Goal: Information Seeking & Learning: Learn about a topic

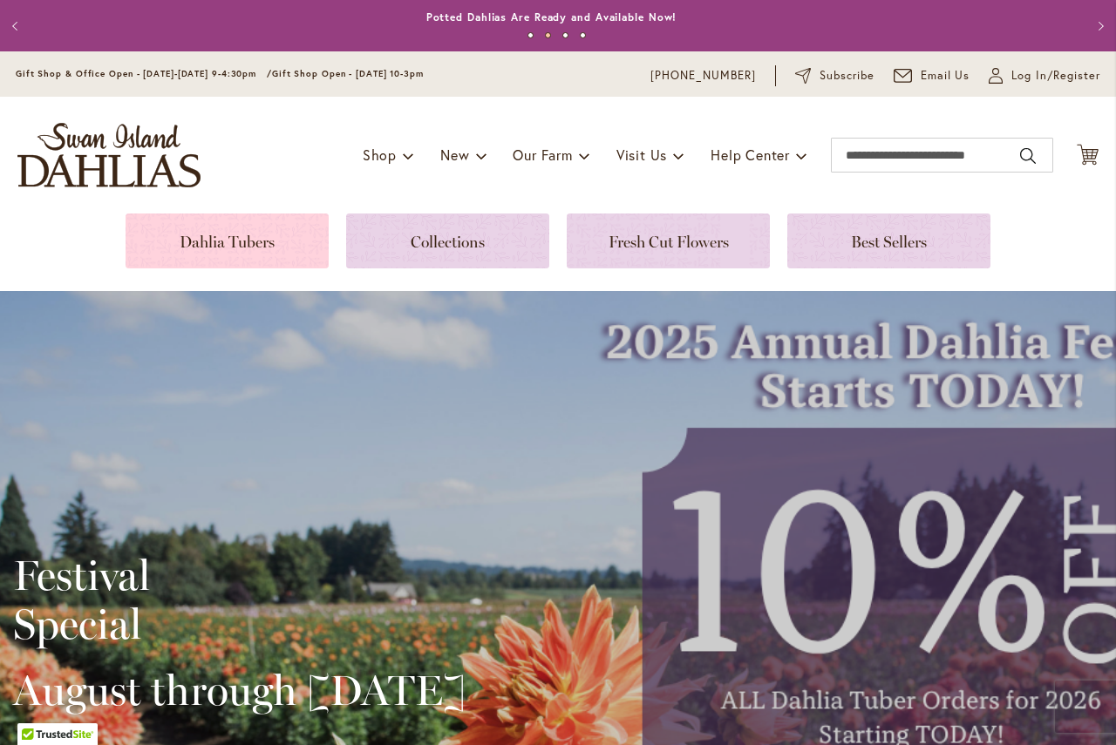
click at [274, 248] on link at bounding box center [227, 241] width 203 height 55
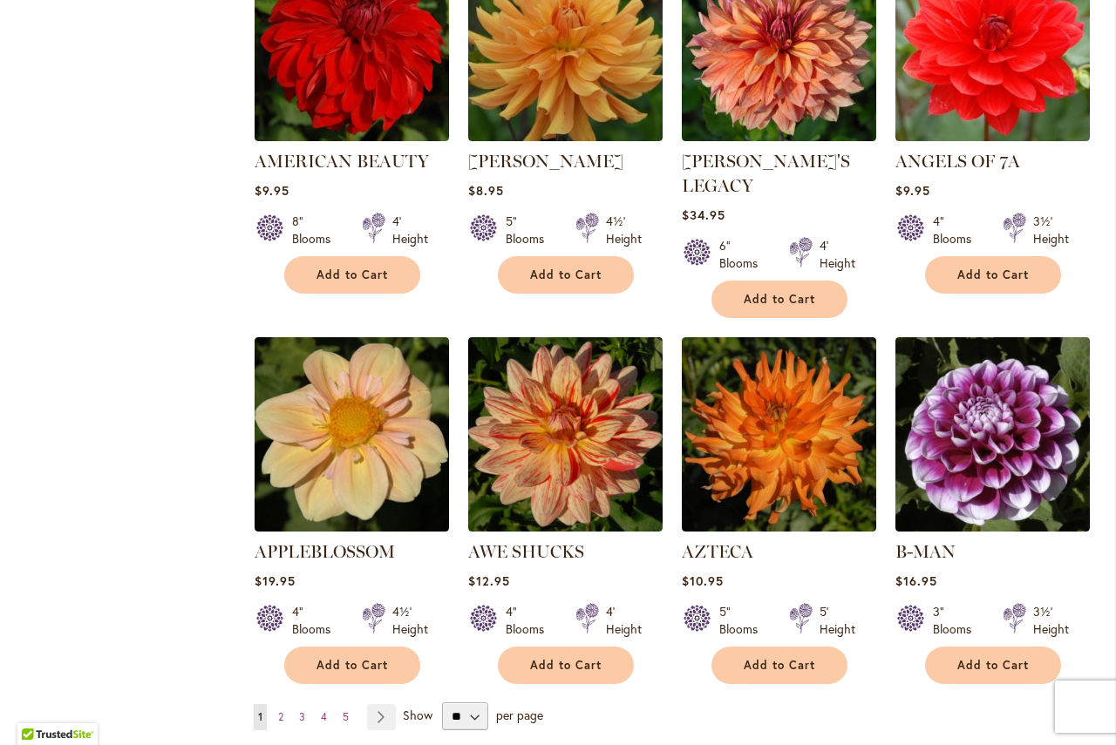
scroll to position [1308, 0]
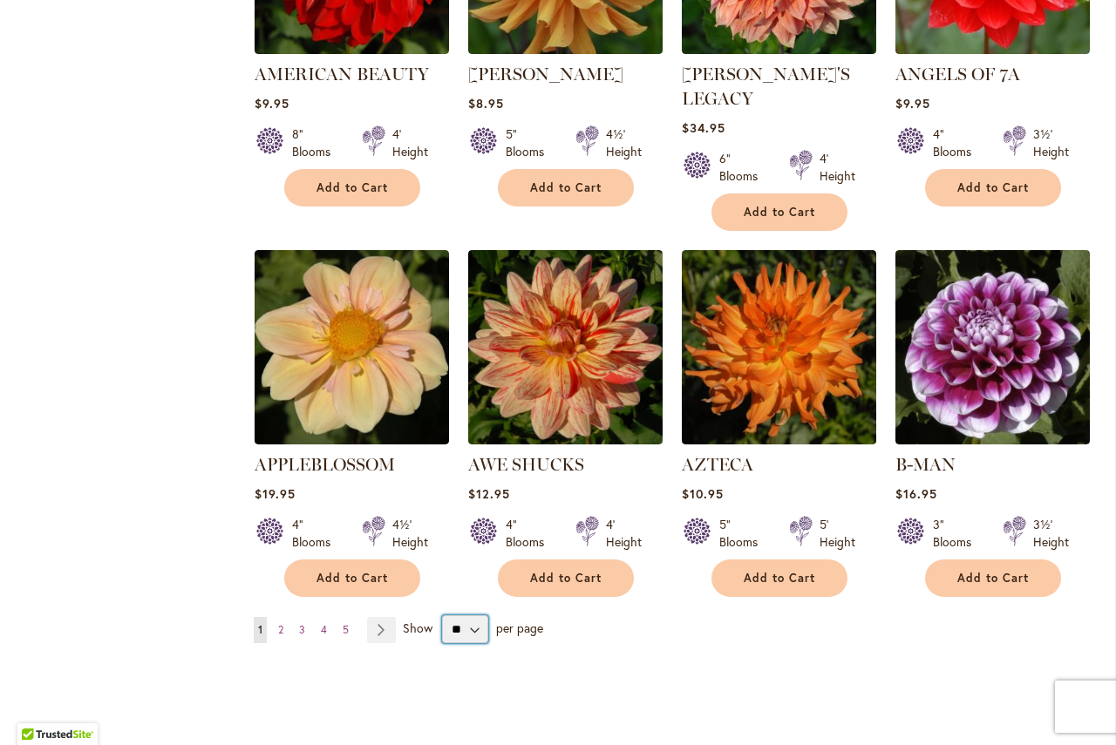
click at [464, 616] on select "** ** ** **" at bounding box center [465, 630] width 46 height 28
select select "**"
click at [442, 616] on select "** ** ** **" at bounding box center [465, 630] width 46 height 28
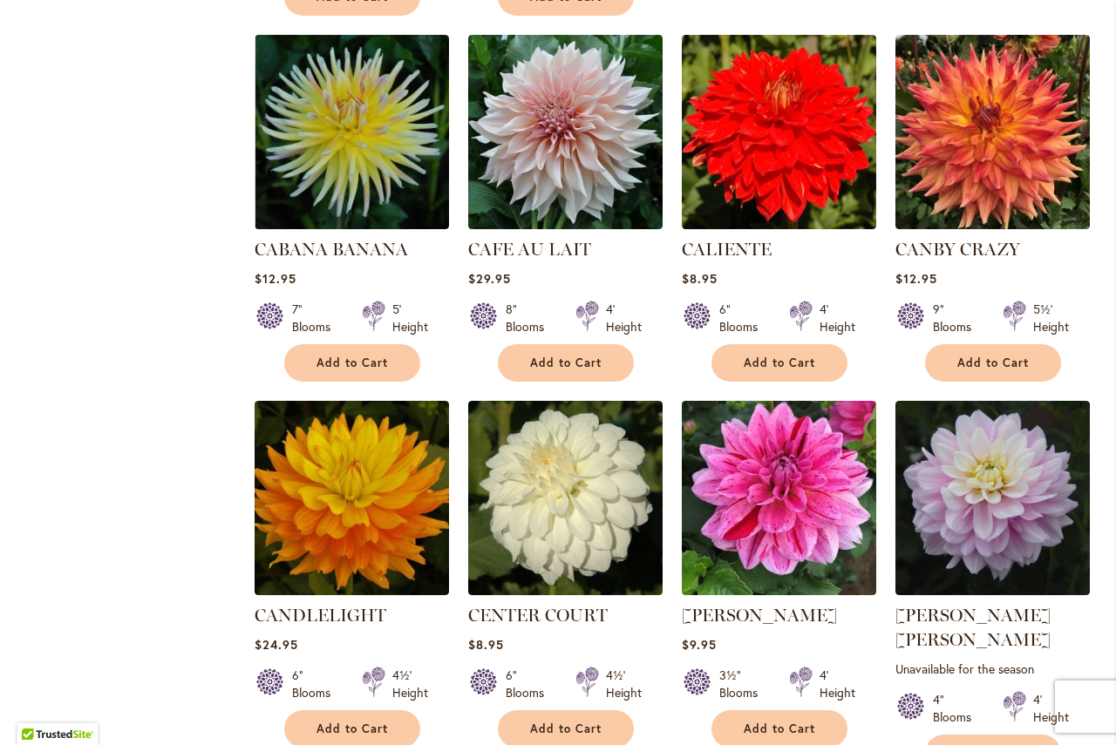
scroll to position [5687, 0]
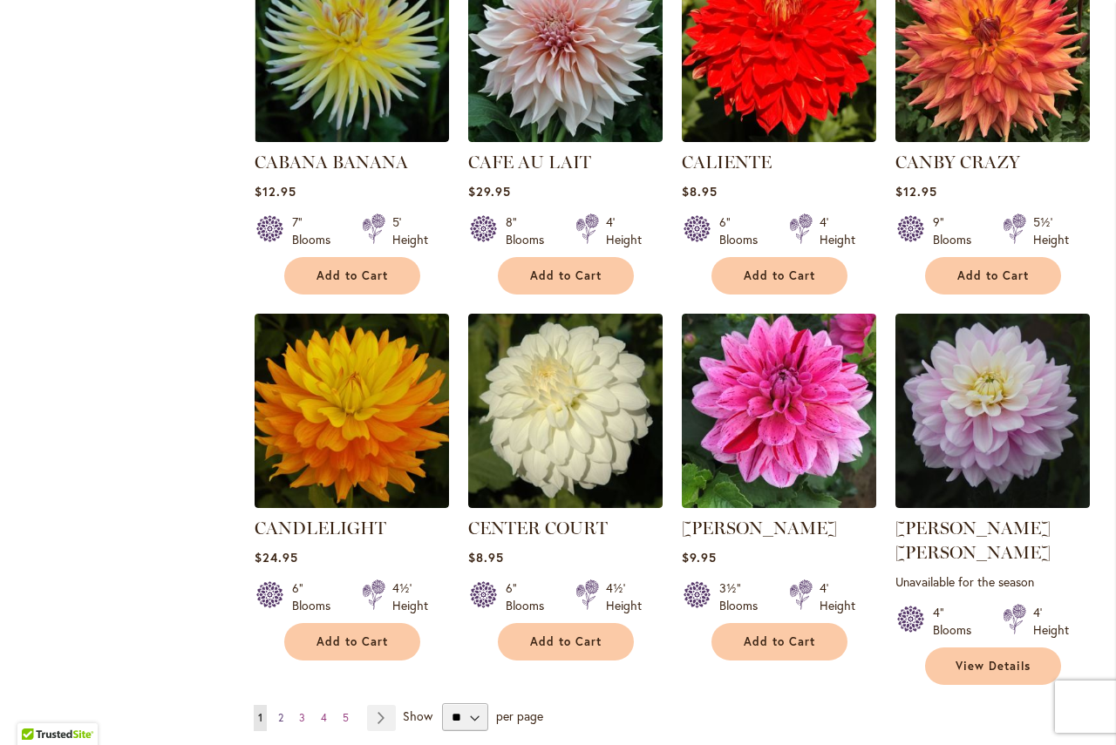
click at [278, 711] on span "2" at bounding box center [280, 717] width 5 height 13
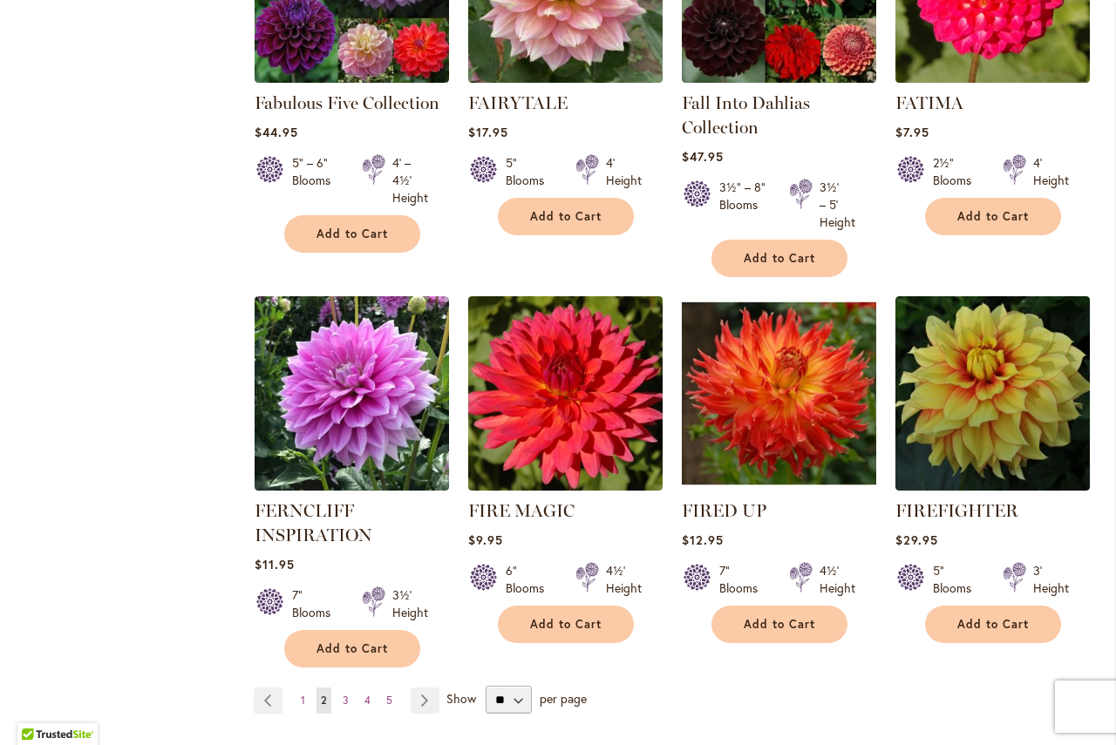
scroll to position [5949, 0]
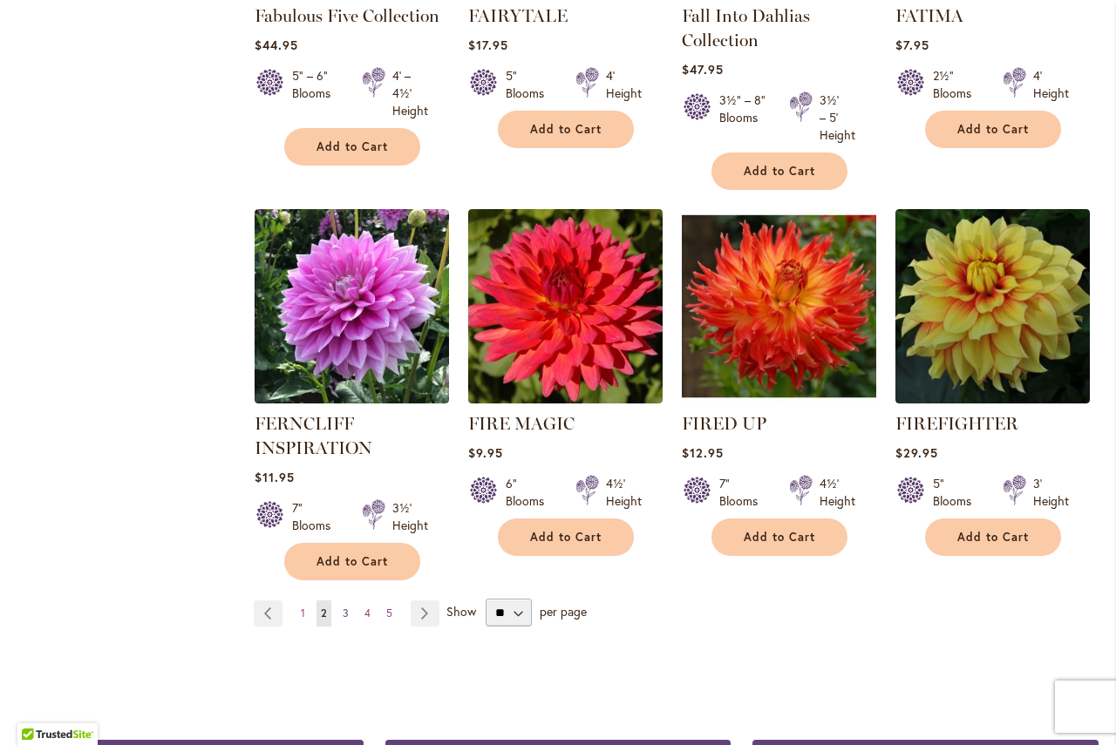
click at [343, 607] on span "3" at bounding box center [346, 613] width 6 height 13
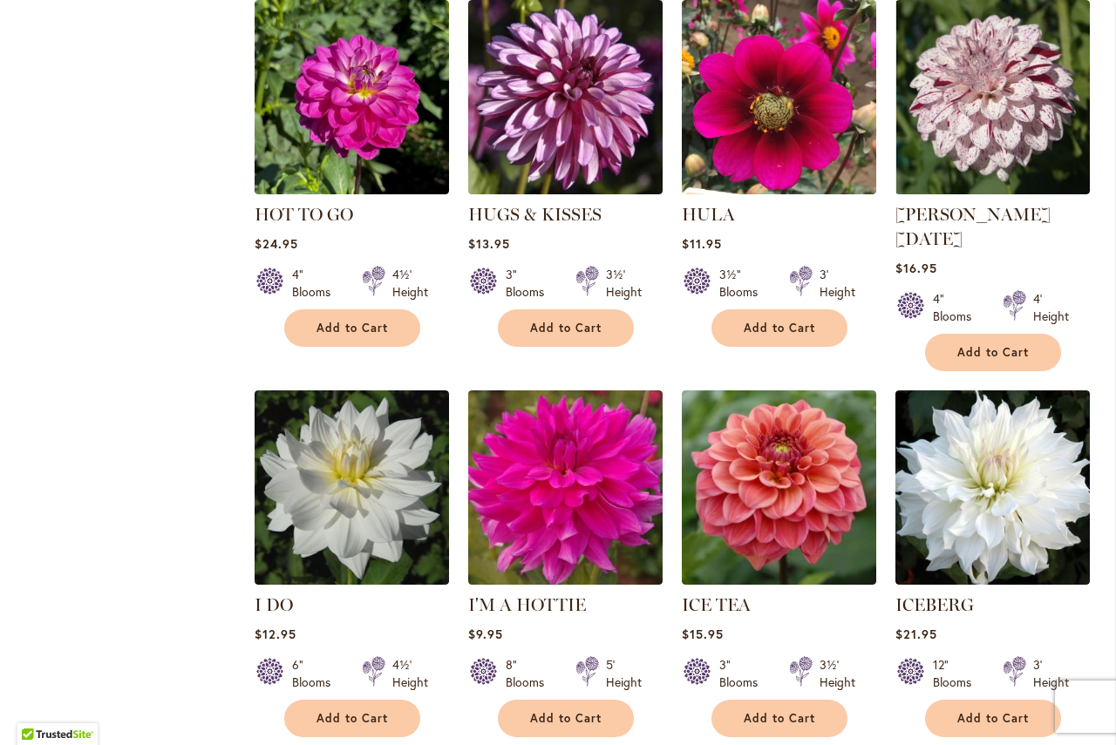
scroll to position [5861, 0]
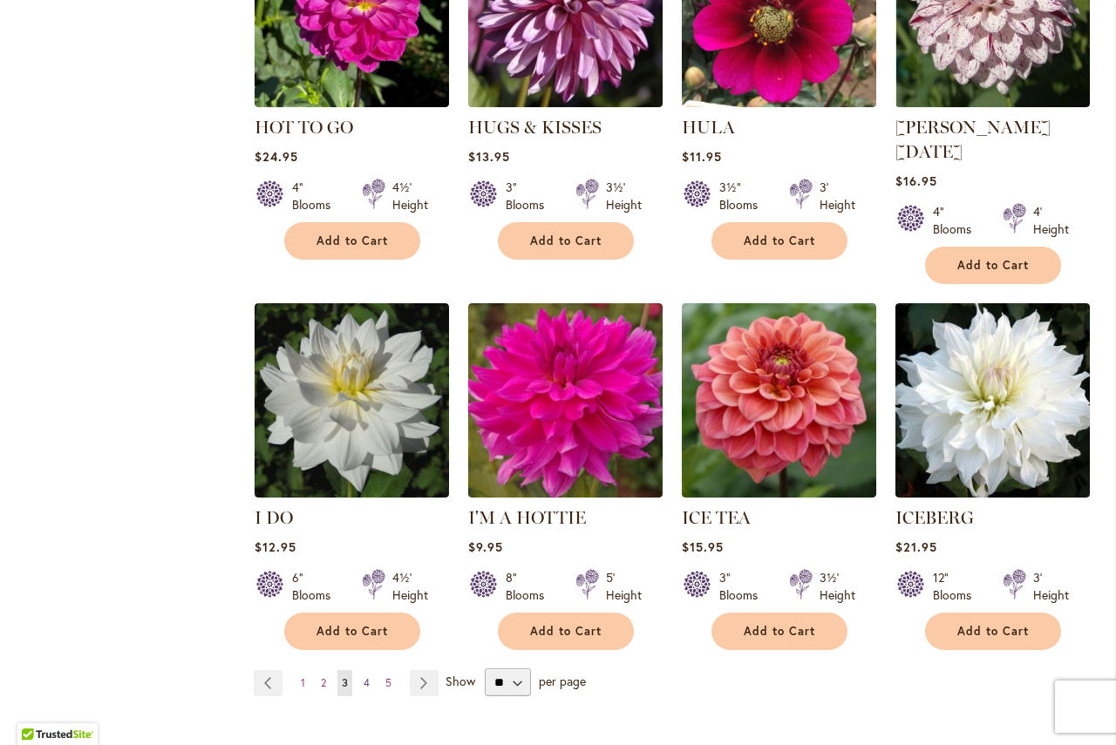
click at [364, 677] on span "4" at bounding box center [367, 683] width 6 height 13
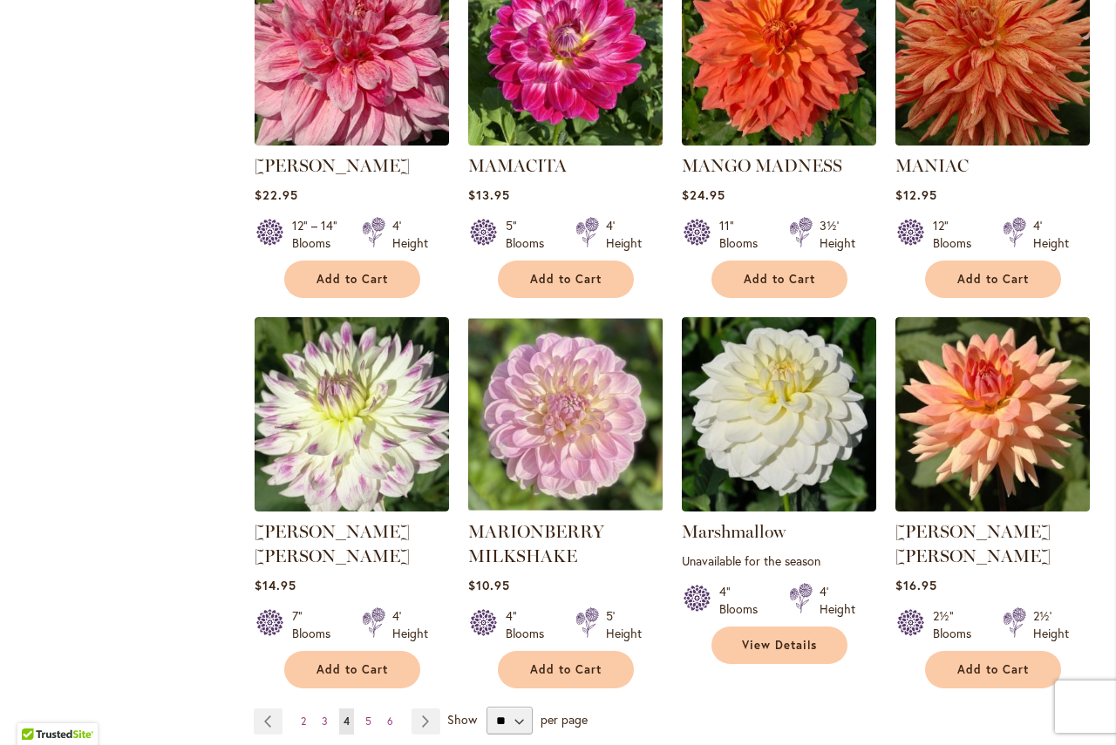
scroll to position [5861, 0]
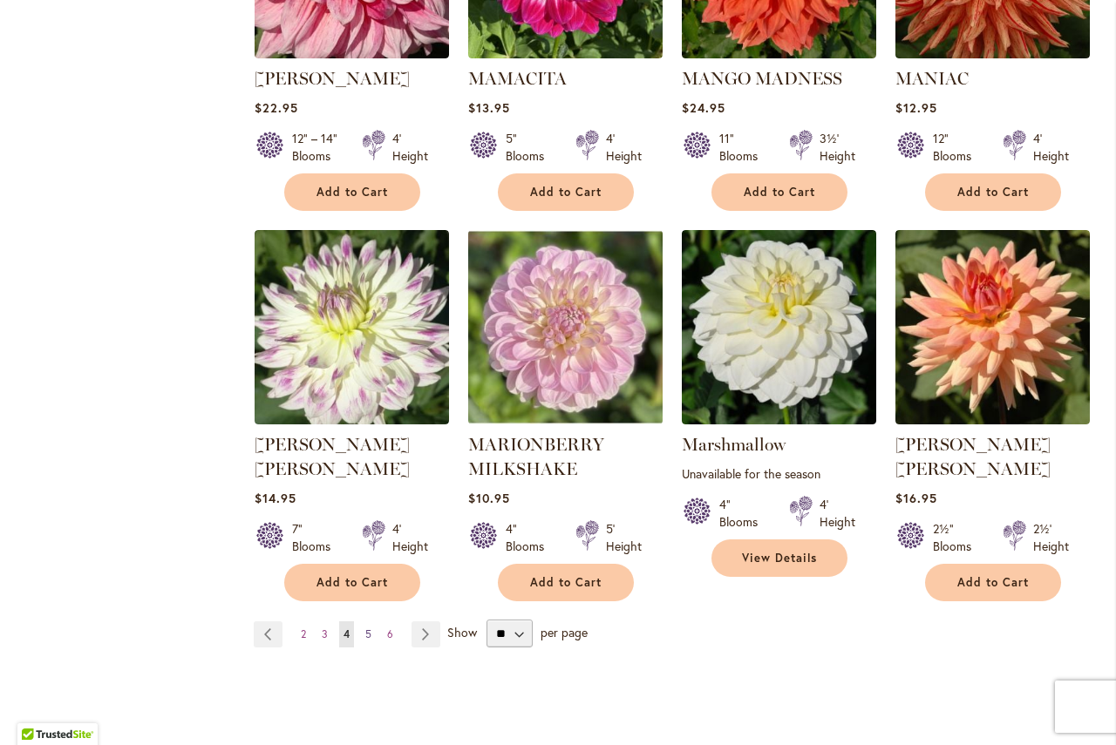
click at [365, 628] on span "5" at bounding box center [368, 634] width 6 height 13
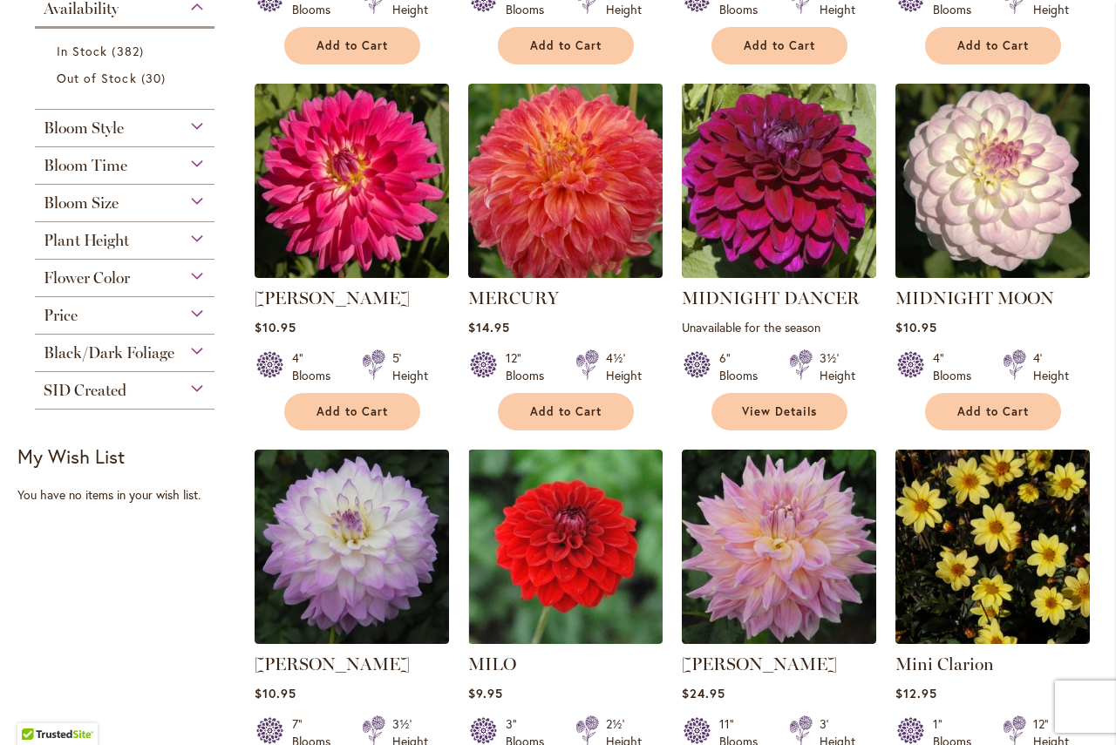
scroll to position [630, 0]
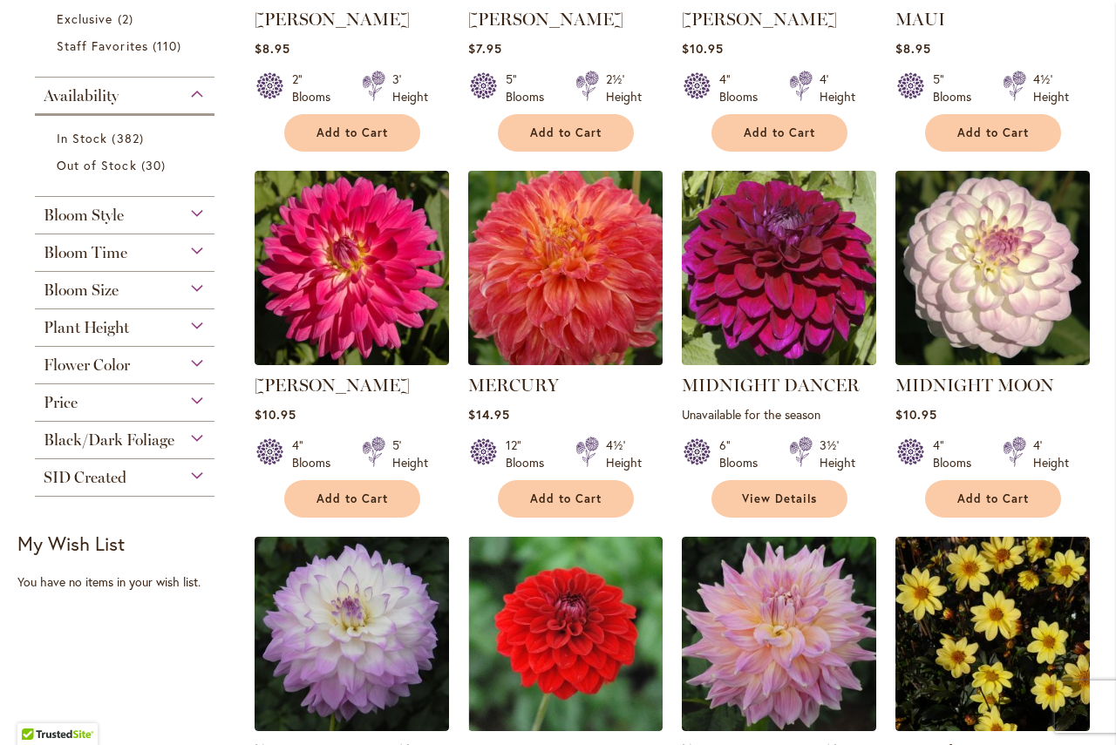
click at [572, 306] on img at bounding box center [565, 269] width 204 height 204
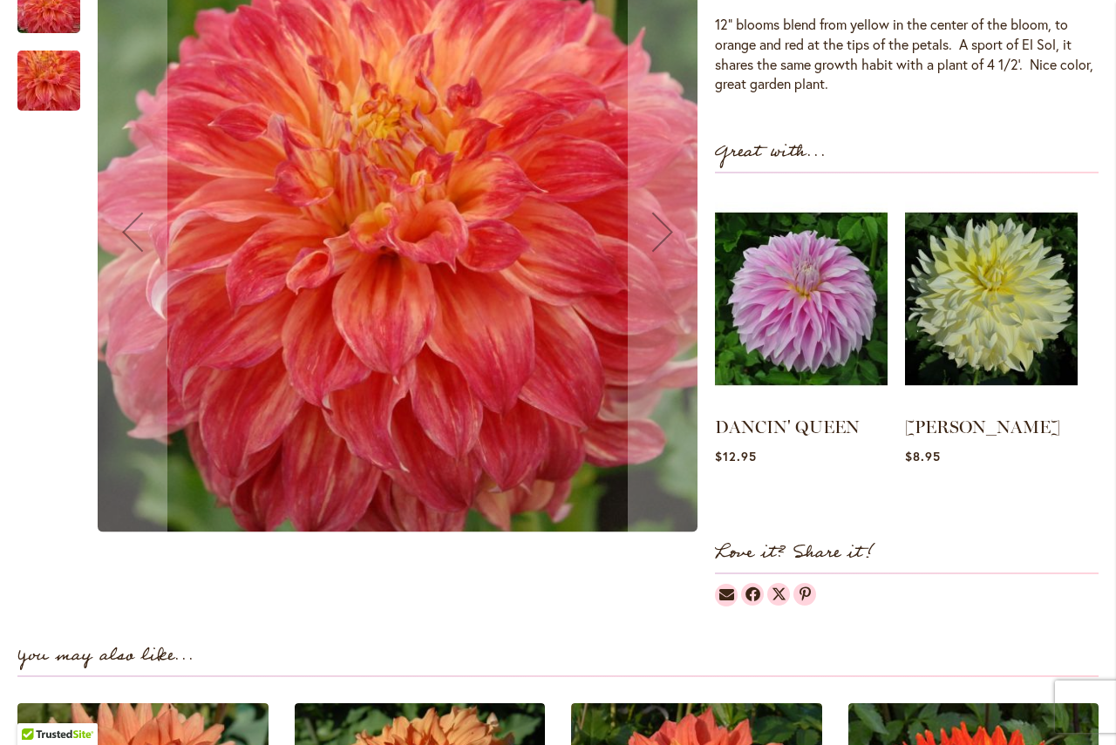
scroll to position [349, 0]
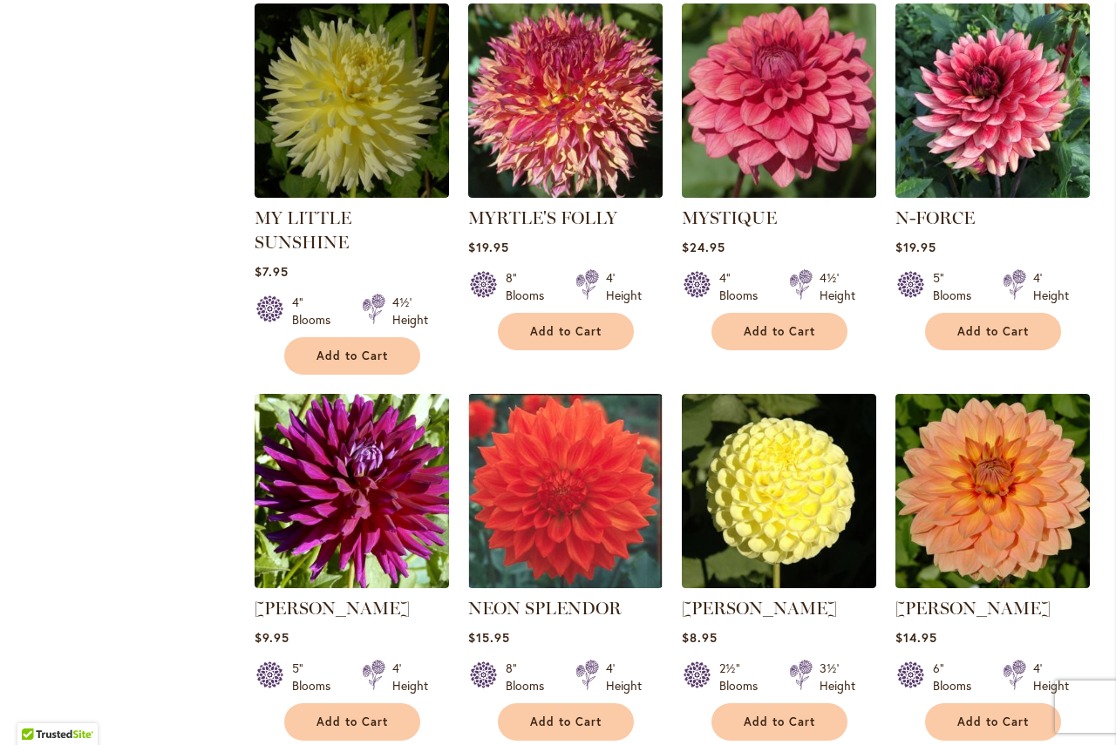
scroll to position [2374, 0]
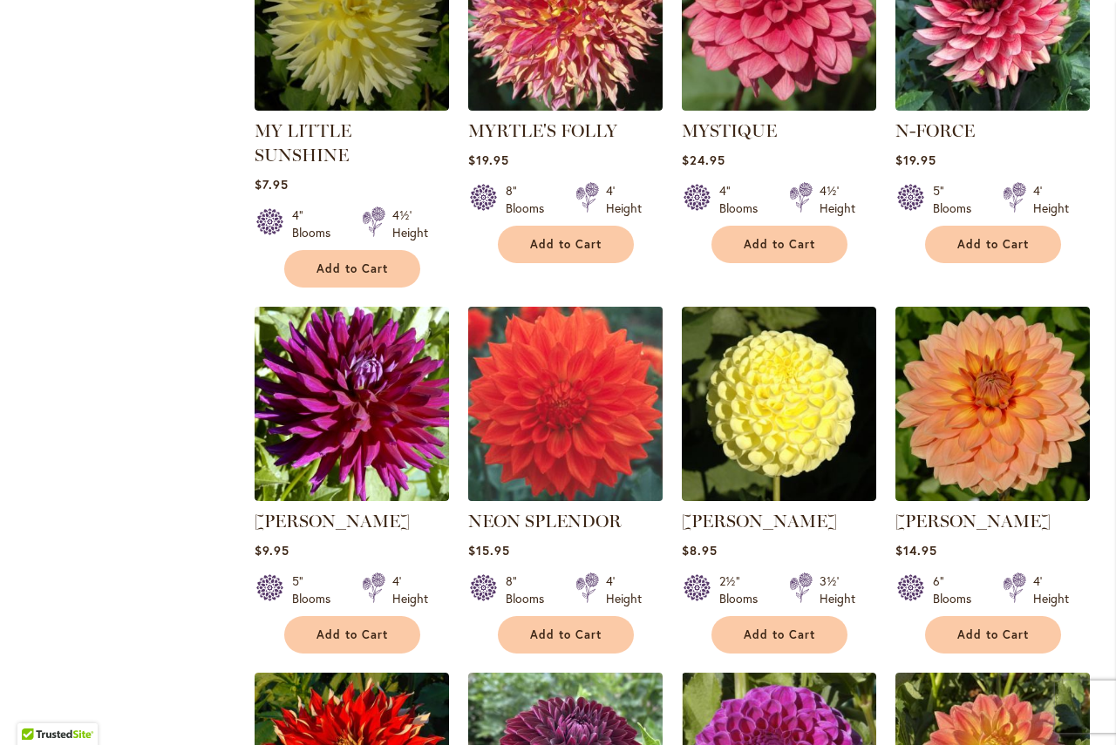
click at [586, 367] on img at bounding box center [565, 405] width 204 height 204
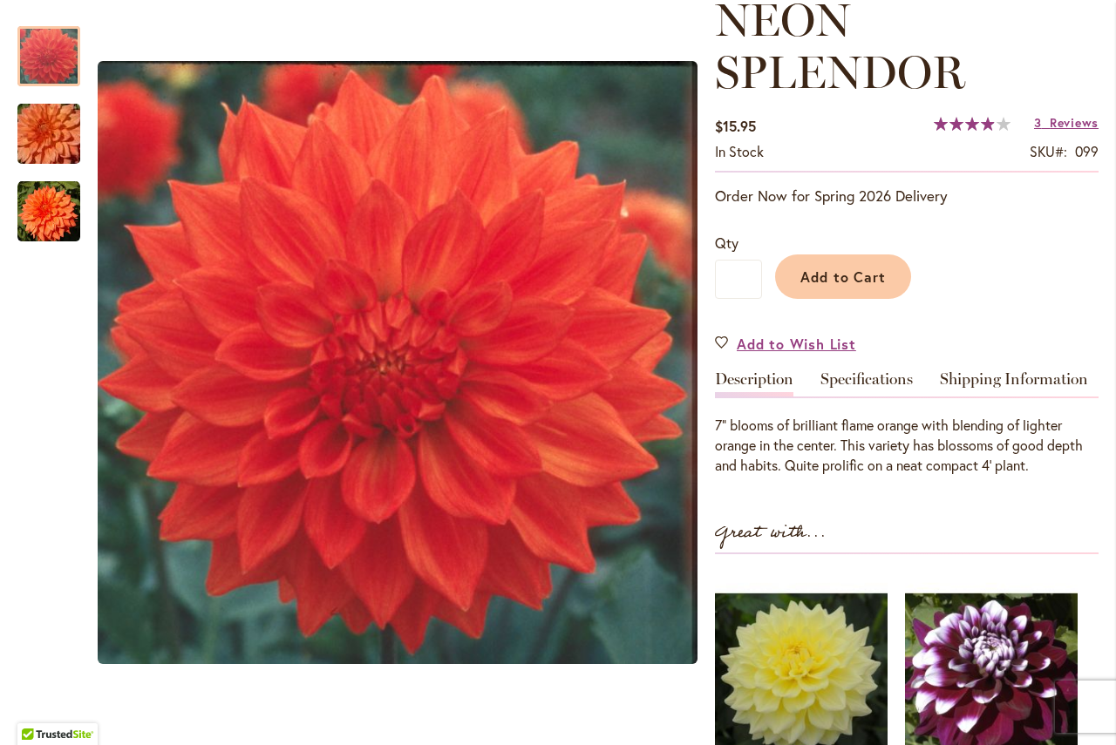
scroll to position [87, 0]
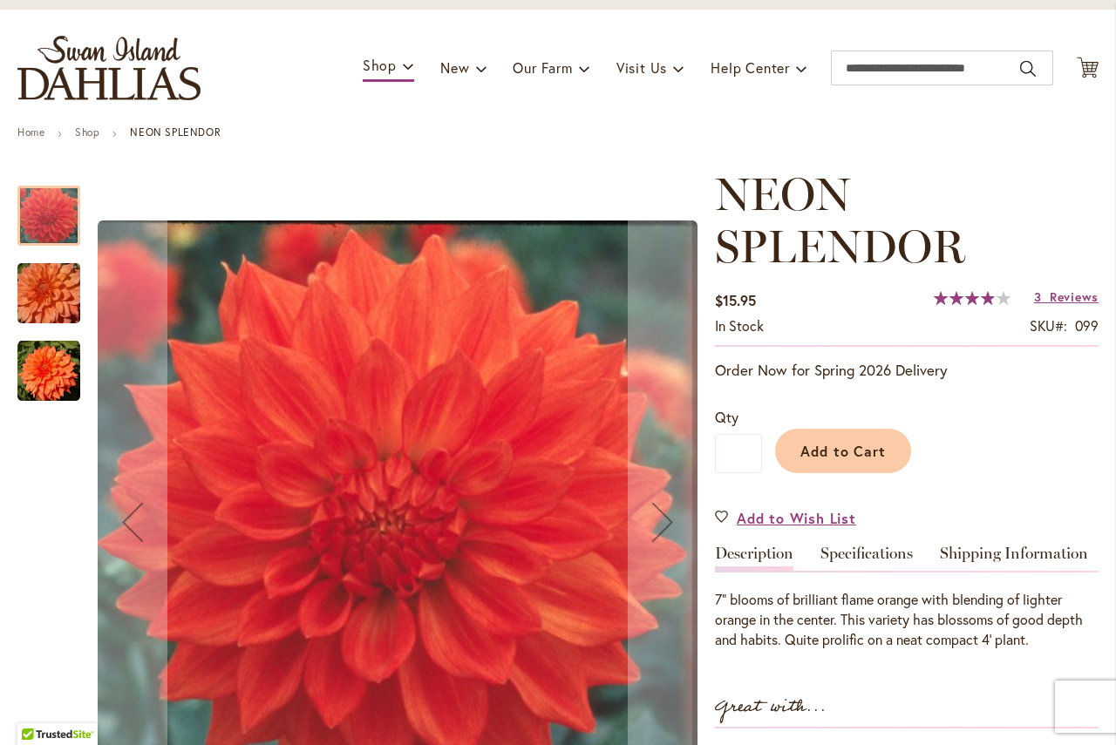
click at [44, 293] on img "Neon Splendor" at bounding box center [49, 294] width 126 height 84
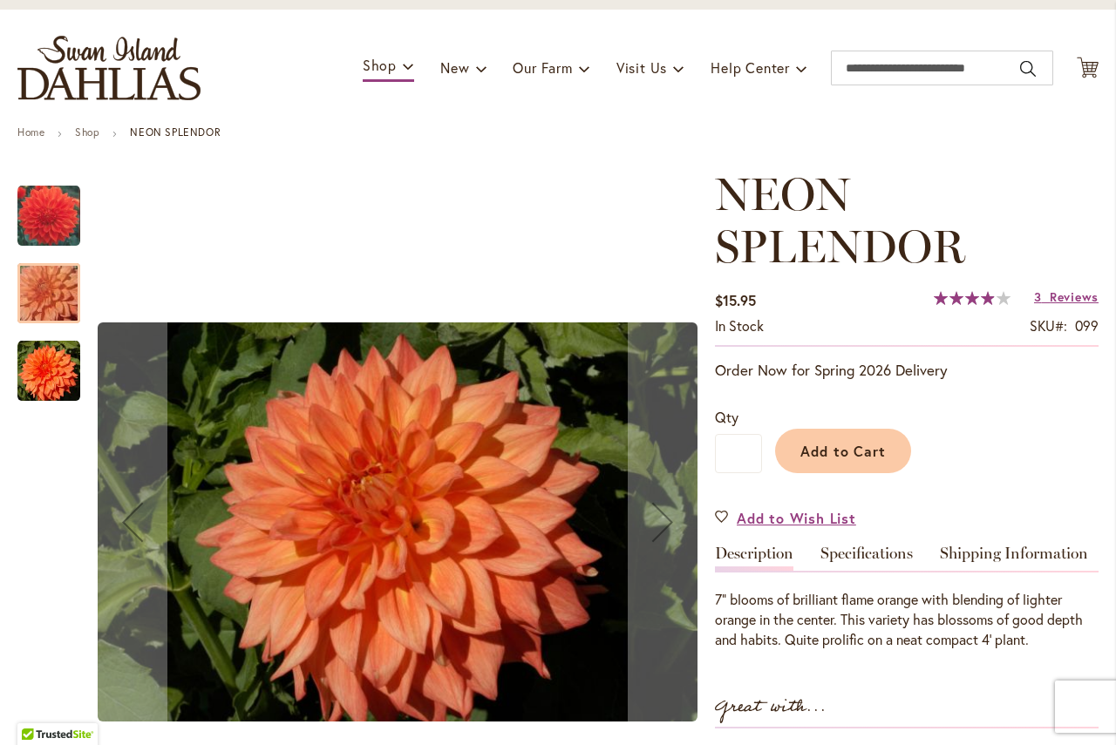
click at [52, 365] on img "Neon Splendor" at bounding box center [48, 371] width 63 height 63
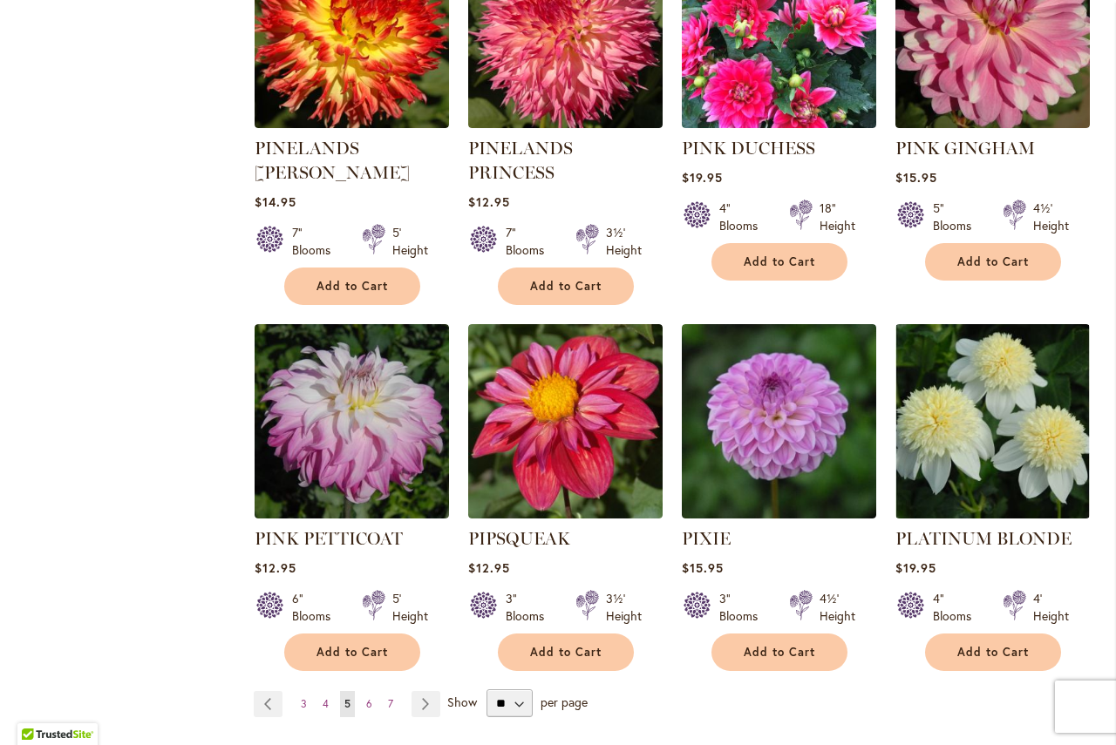
scroll to position [5861, 0]
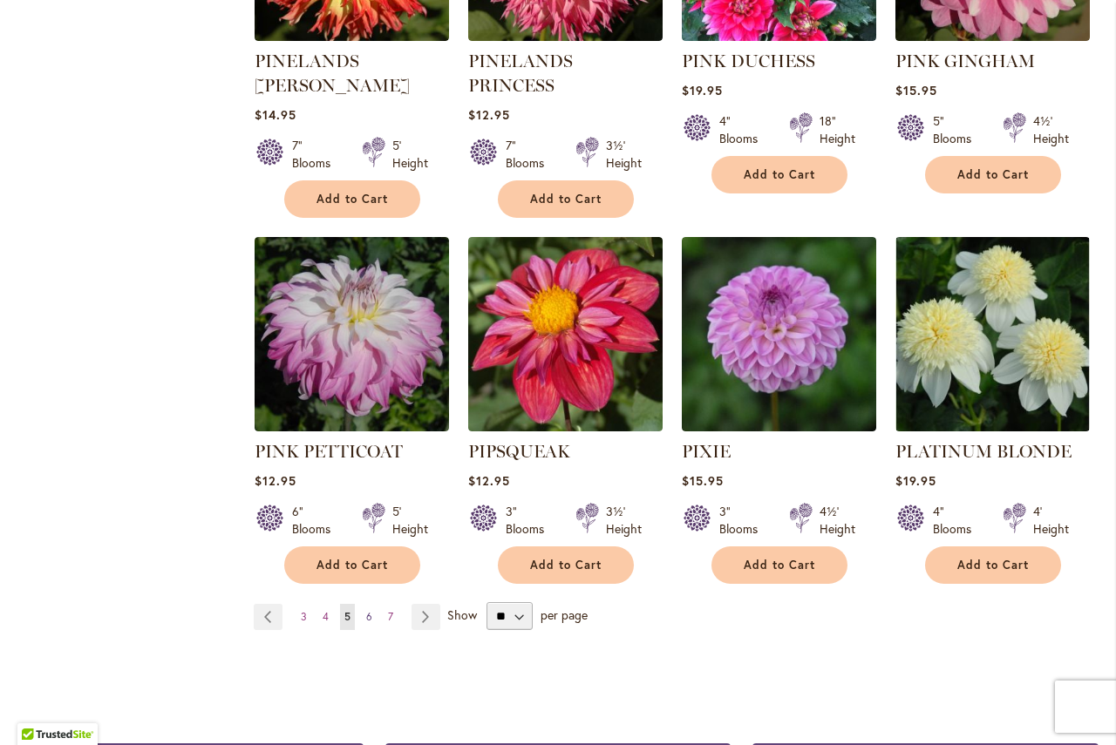
click at [368, 610] on span "6" at bounding box center [369, 616] width 6 height 13
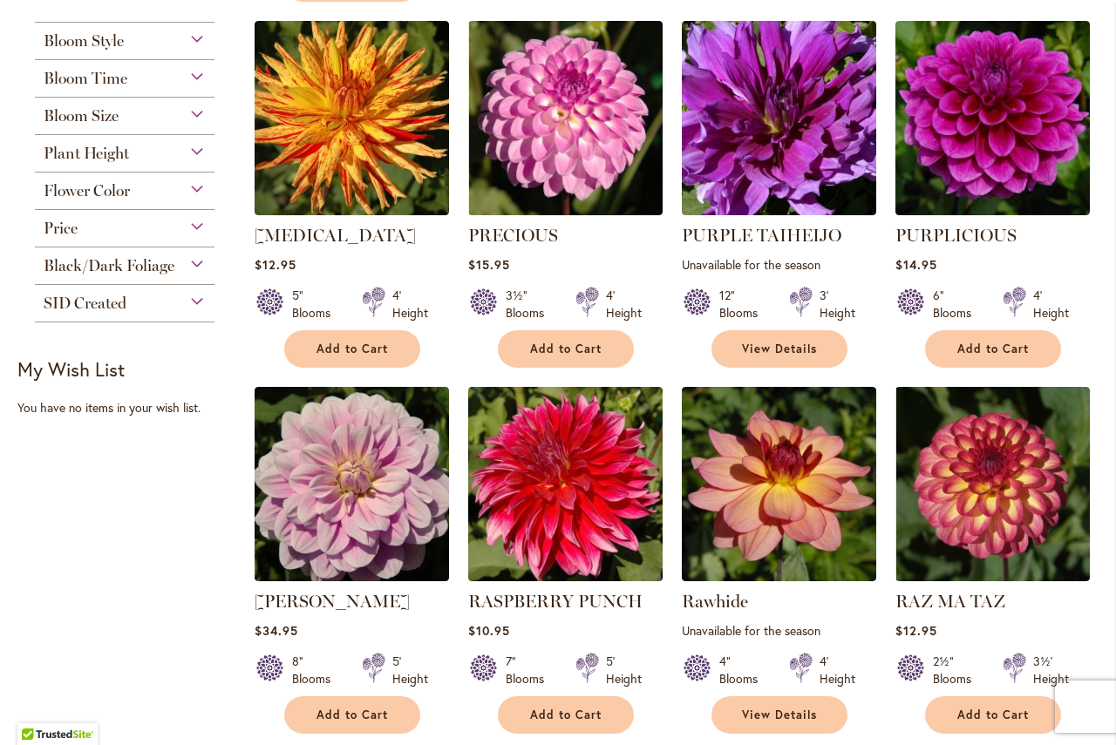
scroll to position [718, 0]
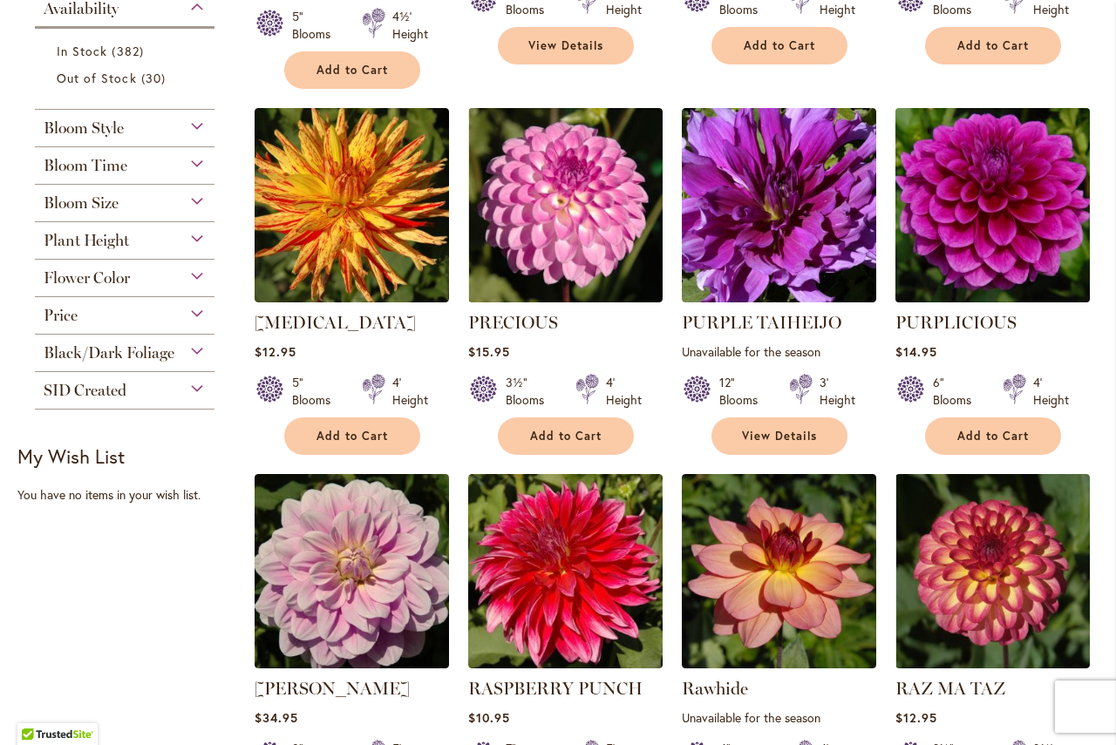
click at [963, 206] on img at bounding box center [992, 206] width 204 height 204
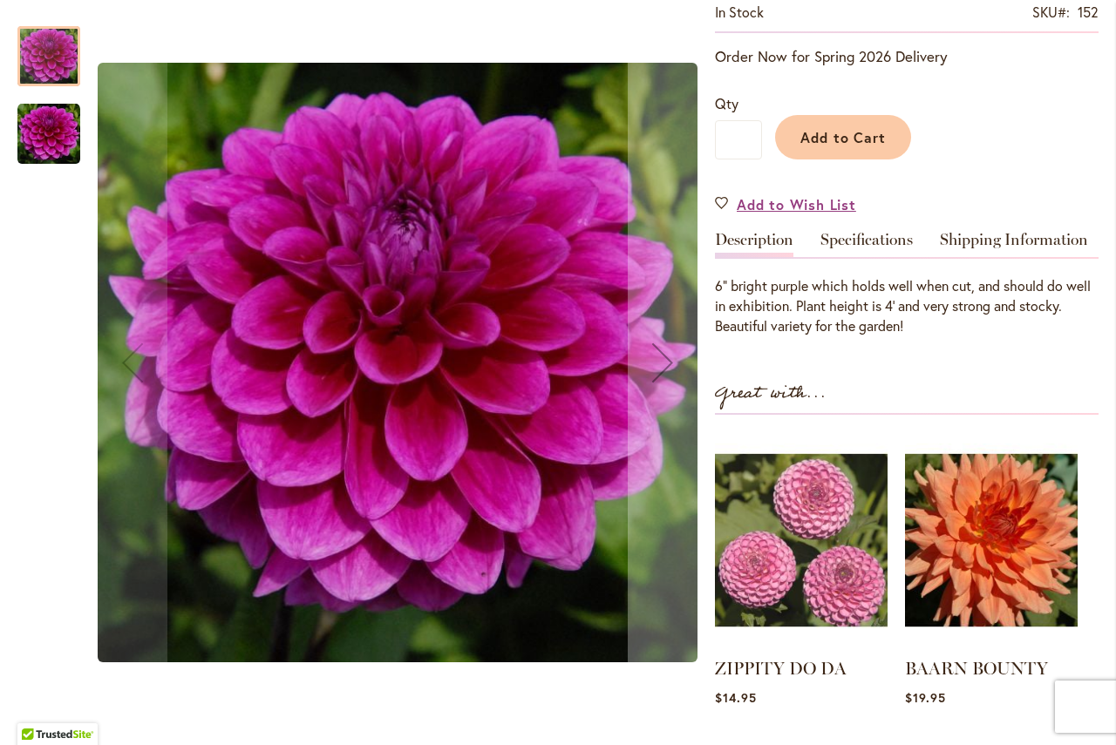
scroll to position [87, 0]
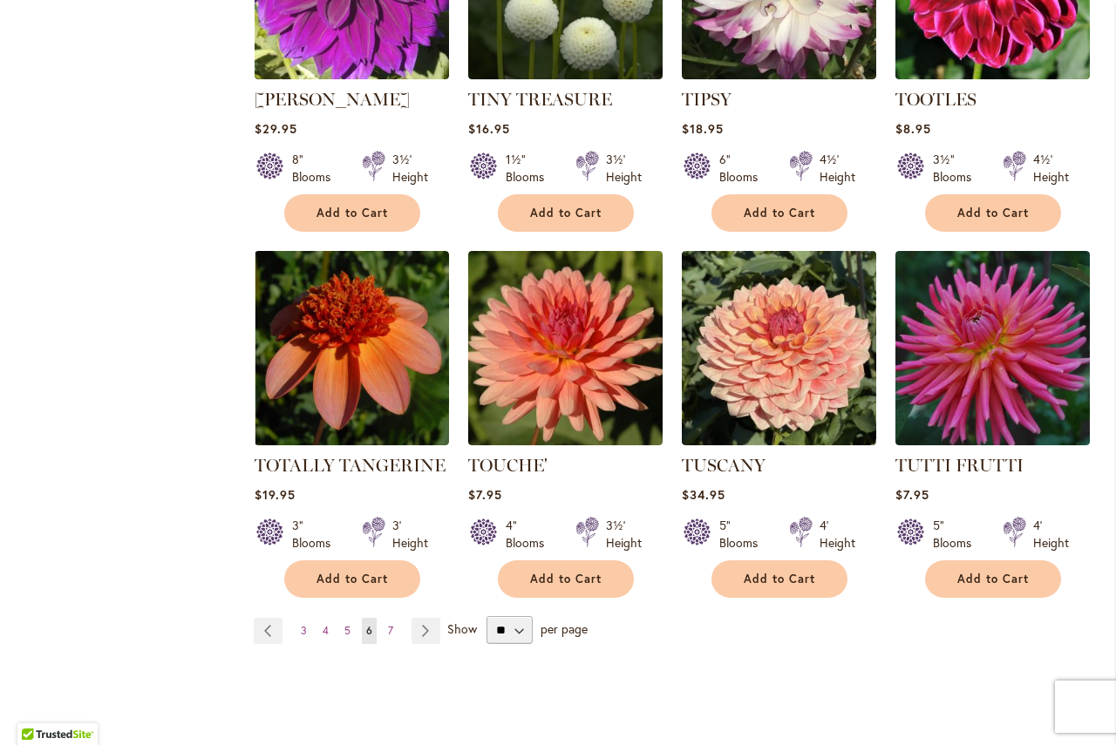
scroll to position [5861, 0]
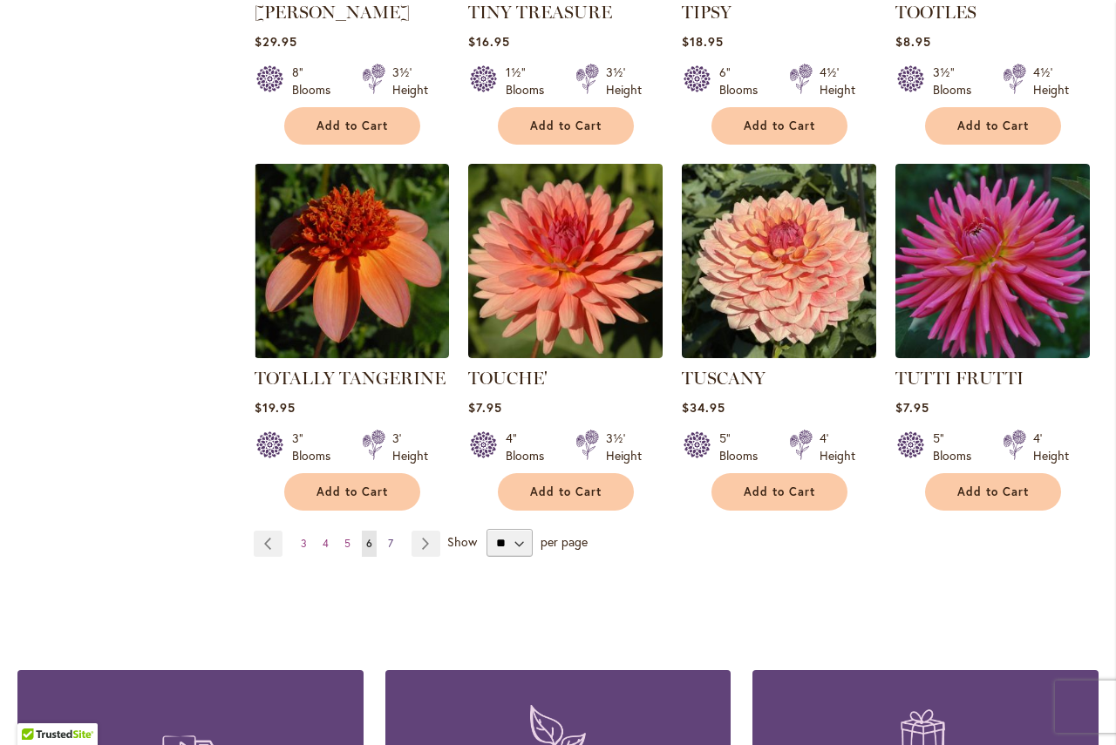
click at [388, 537] on span "7" at bounding box center [390, 543] width 5 height 13
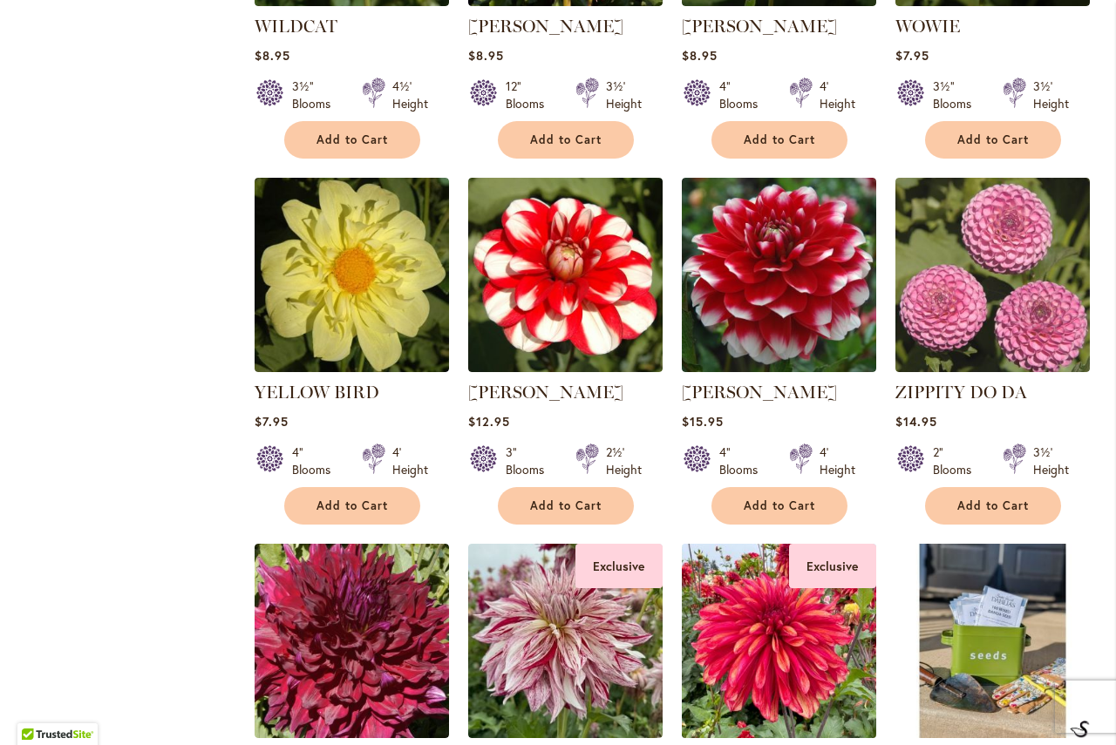
scroll to position [1938, 0]
